Goal: Find specific page/section: Find specific page/section

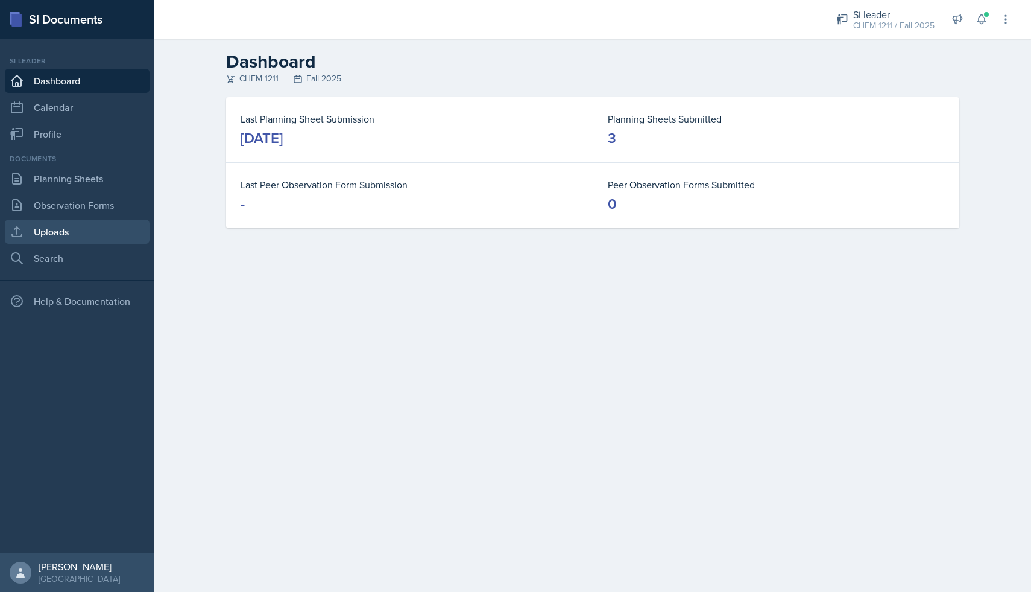
click at [55, 228] on link "Uploads" at bounding box center [77, 232] width 145 height 24
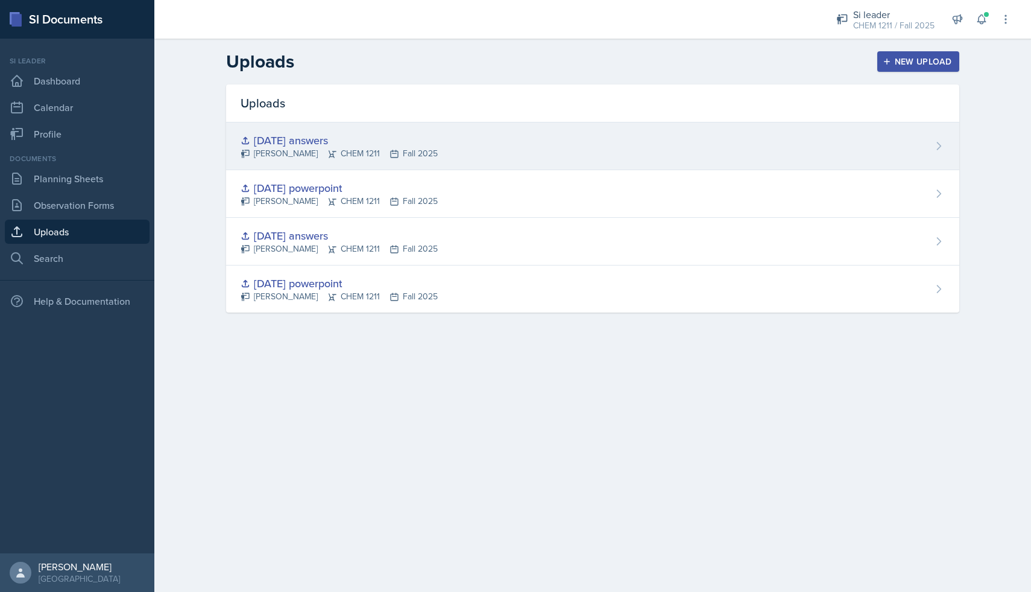
click at [305, 138] on div "[DATE] answers" at bounding box center [339, 140] width 197 height 16
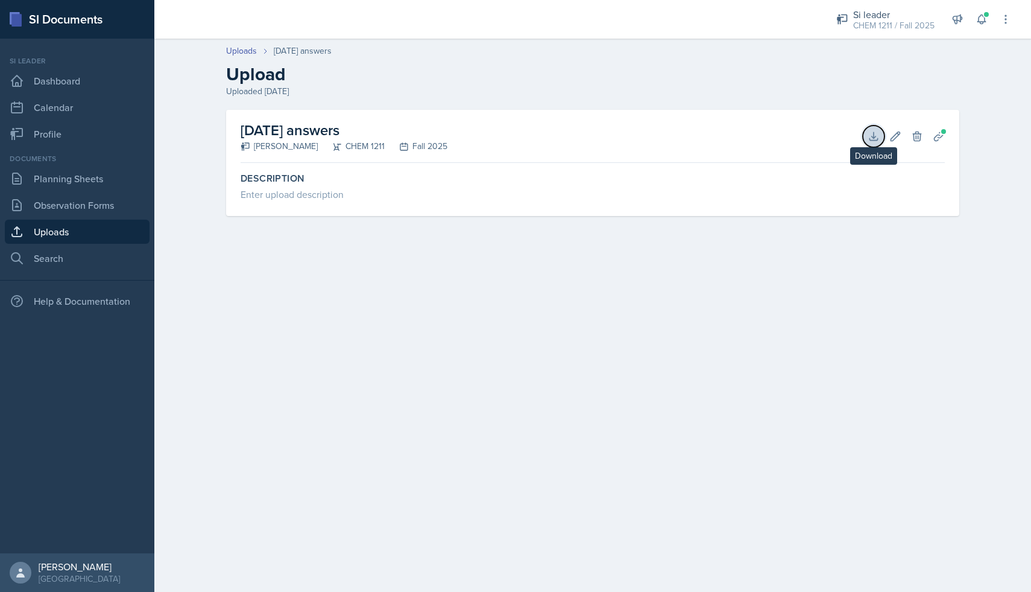
click at [869, 137] on icon at bounding box center [874, 136] width 12 height 12
click at [82, 198] on link "Observation Forms" at bounding box center [77, 205] width 145 height 24
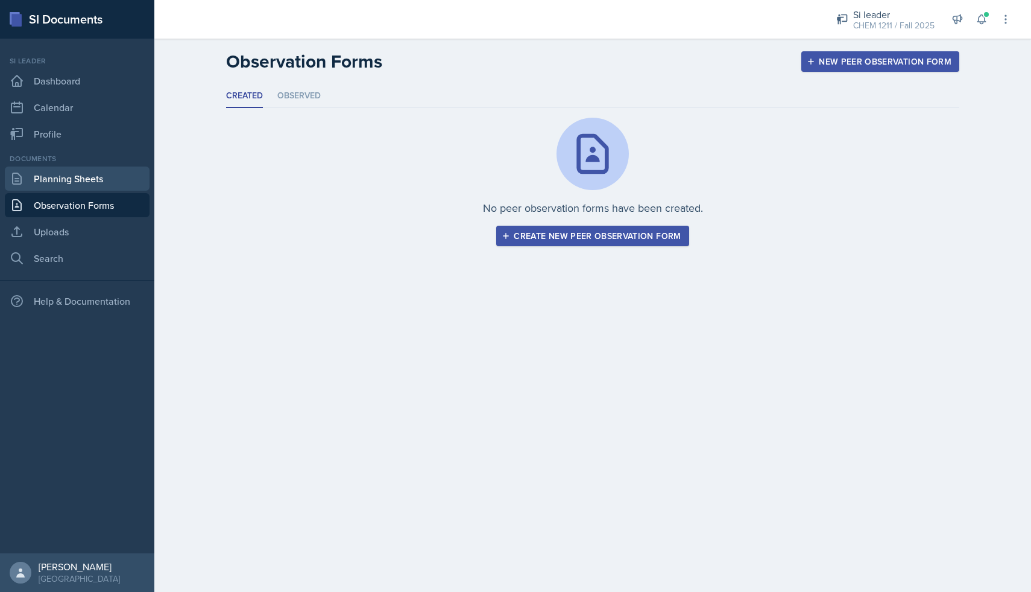
click at [88, 183] on link "Planning Sheets" at bounding box center [77, 178] width 145 height 24
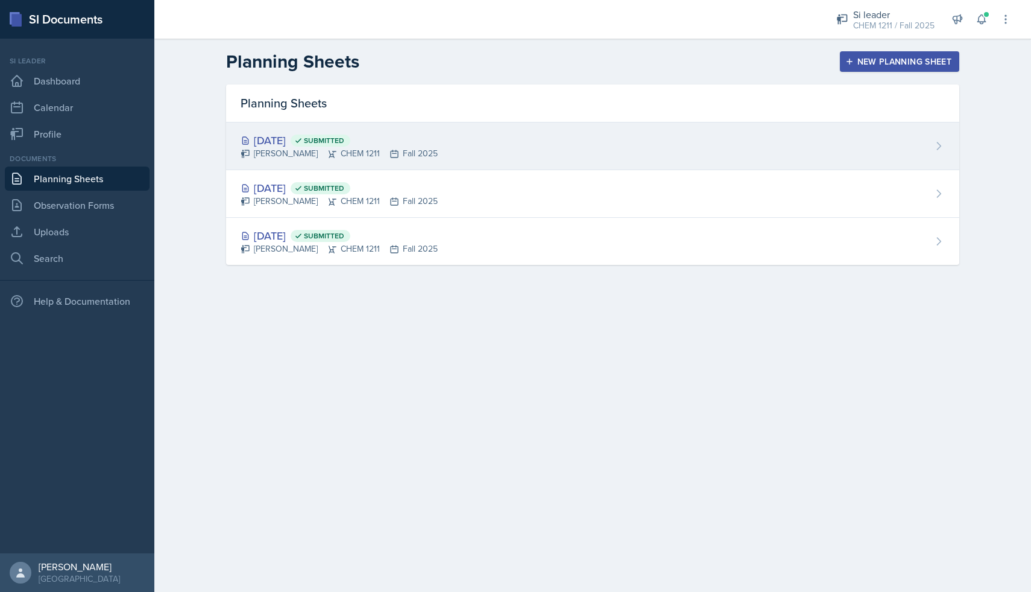
click at [327, 149] on icon at bounding box center [332, 154] width 10 height 10
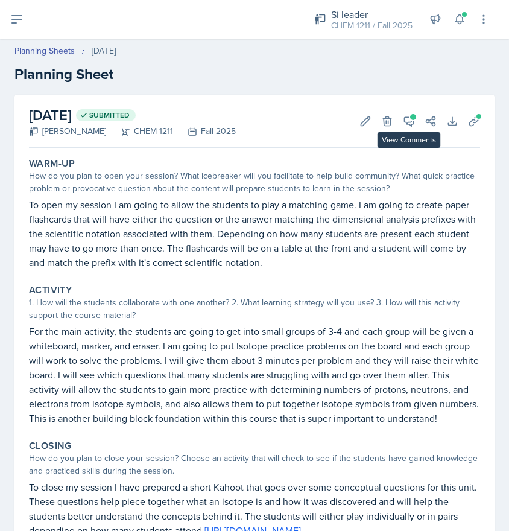
click at [408, 107] on div "[DATE] Submitted [PERSON_NAME] CHEM 1211 Fall 2025 Edit Delete View Comments Co…" at bounding box center [254, 121] width 451 height 53
click at [408, 119] on icon at bounding box center [409, 121] width 12 height 12
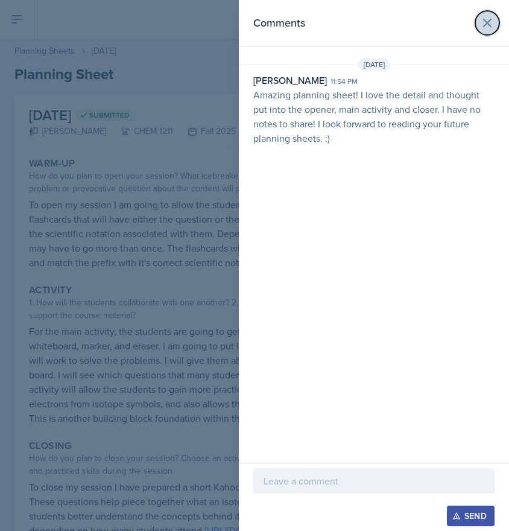
click at [488, 29] on icon at bounding box center [487, 23] width 14 height 14
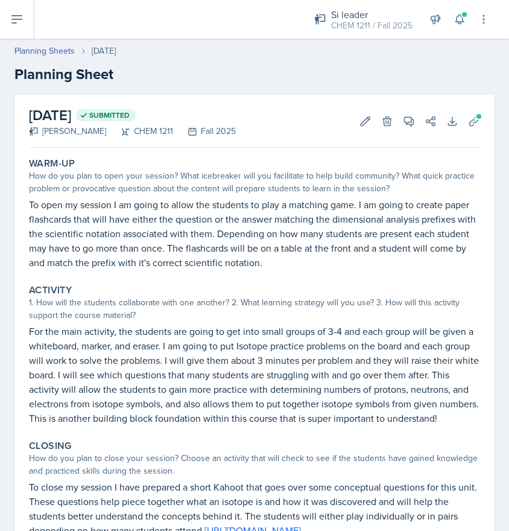
scroll to position [138, 0]
